Goal: Check status: Check status

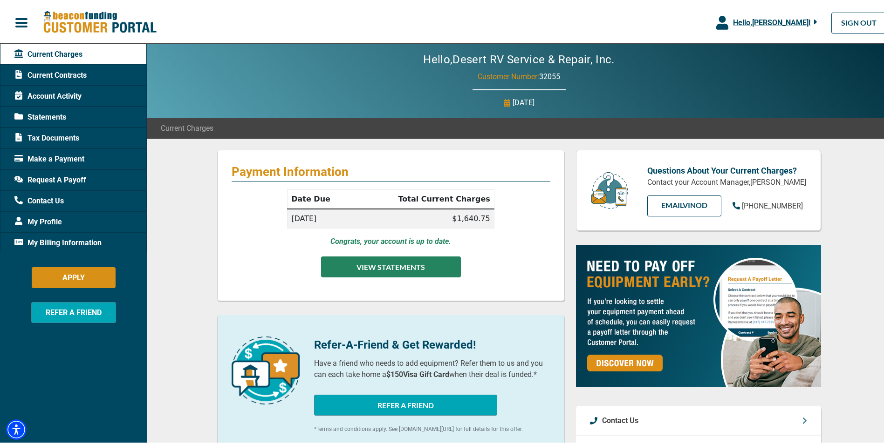
click at [416, 266] on button "VIEW STATEMENTS" at bounding box center [391, 265] width 140 height 21
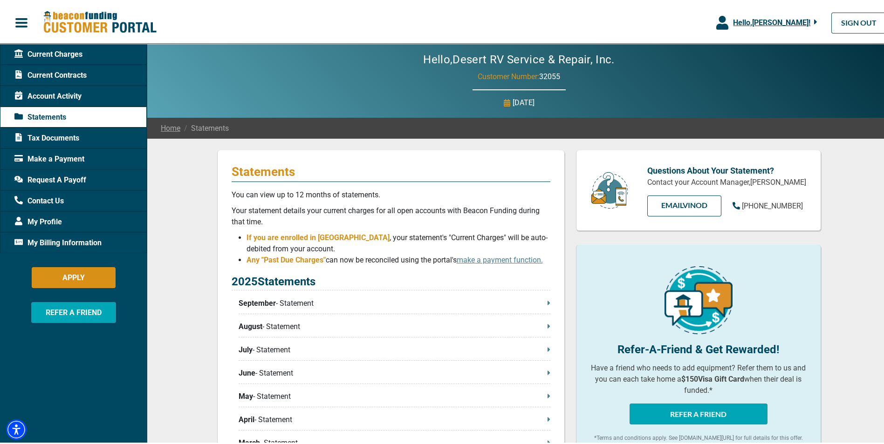
click at [73, 72] on span "Current Contracts" at bounding box center [50, 73] width 72 height 11
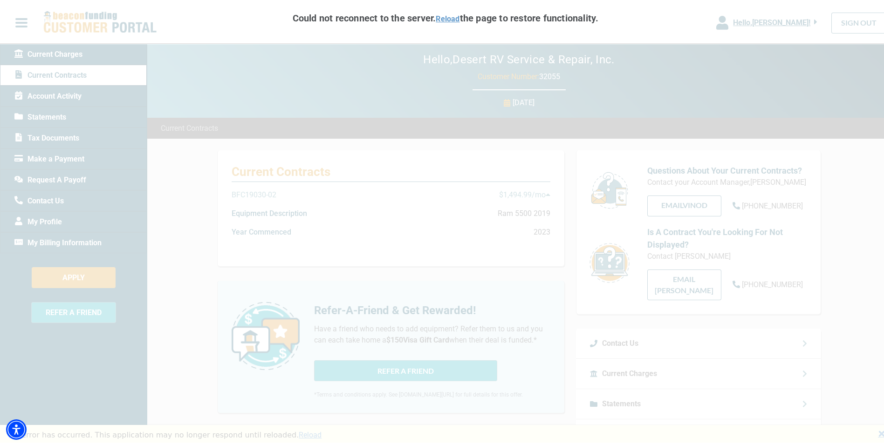
drag, startPoint x: 80, startPoint y: 84, endPoint x: 273, endPoint y: 77, distance: 193.0
click at [82, 84] on div "Could not reconnect to the server. Reload the page to restore functionality. Re…" at bounding box center [445, 222] width 891 height 444
click at [445, 16] on link "Reload" at bounding box center [448, 17] width 24 height 9
